Goal: Navigation & Orientation: Find specific page/section

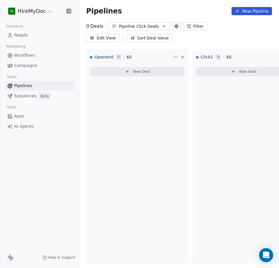
click at [24, 64] on span "Campaigns" at bounding box center [25, 66] width 23 height 6
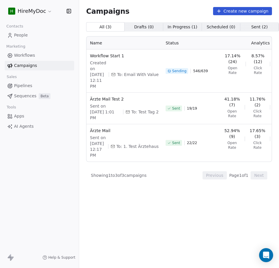
click at [32, 58] on span "Workflows" at bounding box center [24, 55] width 21 height 6
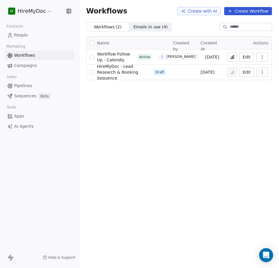
click at [34, 67] on span "Campaigns" at bounding box center [25, 66] width 23 height 6
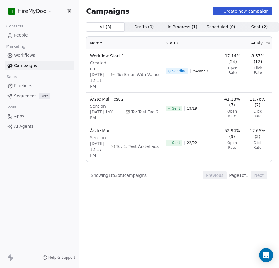
click at [33, 84] on link "Pipelines" at bounding box center [39, 86] width 69 height 10
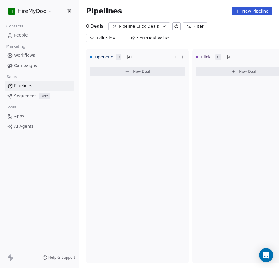
click at [30, 93] on span "Sequences" at bounding box center [25, 96] width 22 height 6
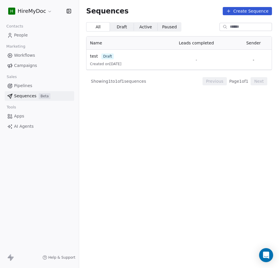
click at [23, 61] on div "Workflows Campaigns" at bounding box center [39, 61] width 69 height 20
click at [23, 54] on span "Workflows" at bounding box center [24, 55] width 21 height 6
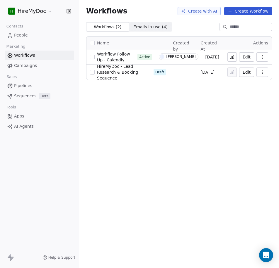
click at [23, 38] on link "People" at bounding box center [39, 35] width 69 height 10
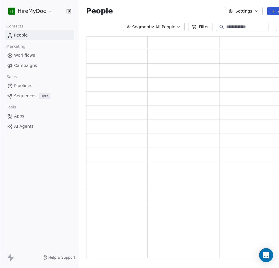
scroll to position [218, 222]
